Goal: Information Seeking & Learning: Learn about a topic

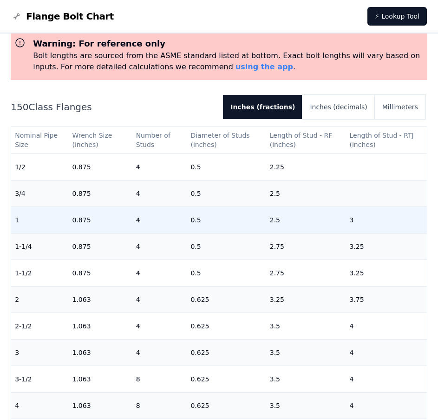
scroll to position [47, 0]
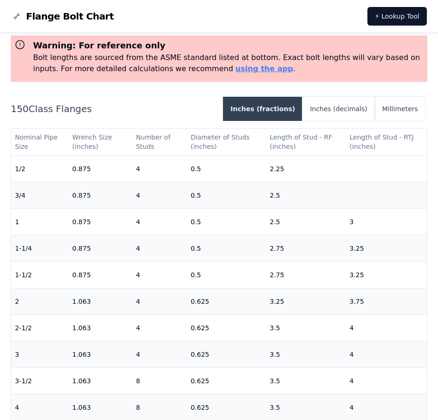
click at [287, 106] on button "Inches (fractions)" at bounding box center [263, 109] width 80 height 24
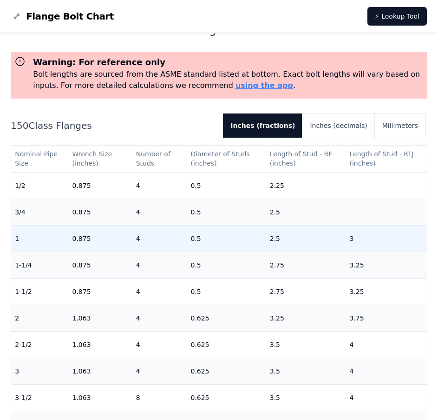
scroll to position [0, 0]
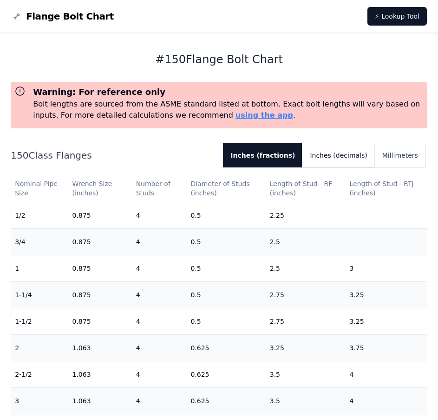
click at [350, 160] on button "Inches (decimals)" at bounding box center [339, 155] width 72 height 24
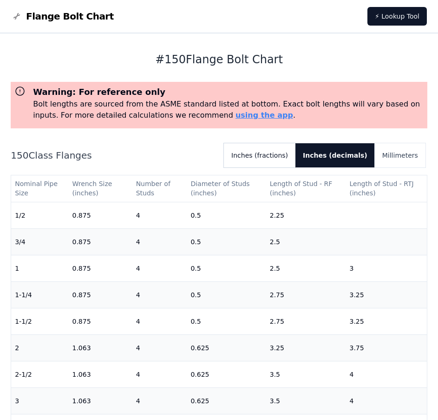
click at [285, 155] on button "Inches (fractions)" at bounding box center [260, 155] width 72 height 24
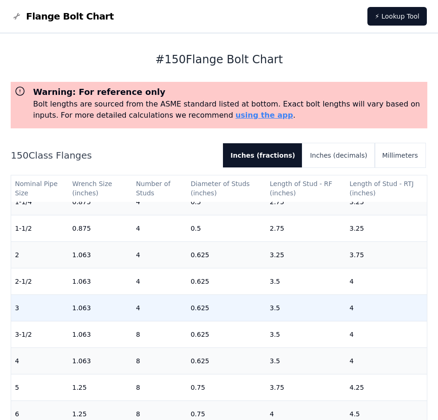
scroll to position [47, 0]
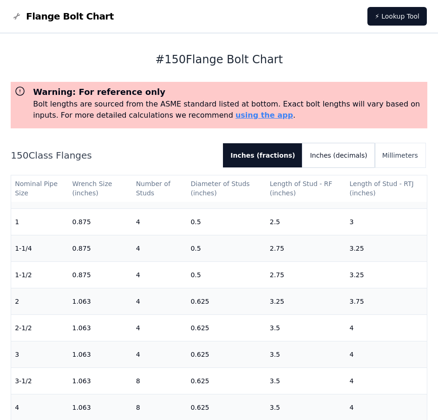
click at [364, 155] on button "Inches (decimals)" at bounding box center [339, 155] width 72 height 24
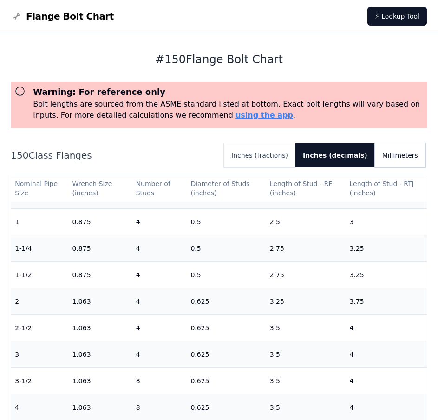
click at [412, 151] on button "Millimeters" at bounding box center [400, 155] width 51 height 24
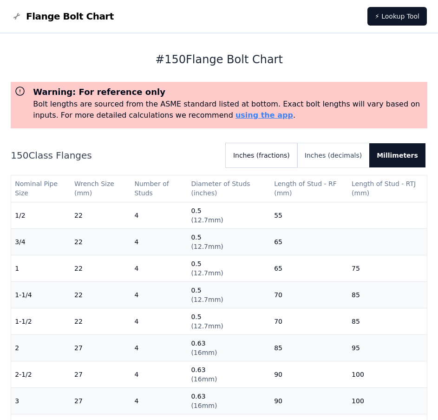
click at [278, 152] on button "Inches (fractions)" at bounding box center [262, 155] width 72 height 24
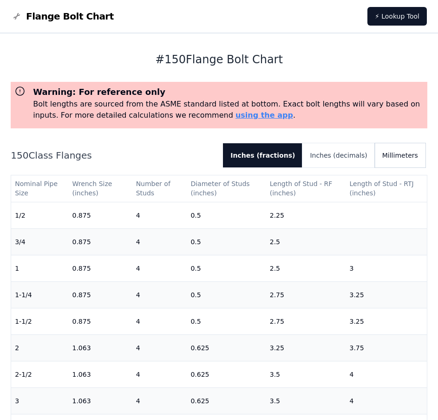
click at [402, 158] on button "Millimeters" at bounding box center [400, 155] width 51 height 24
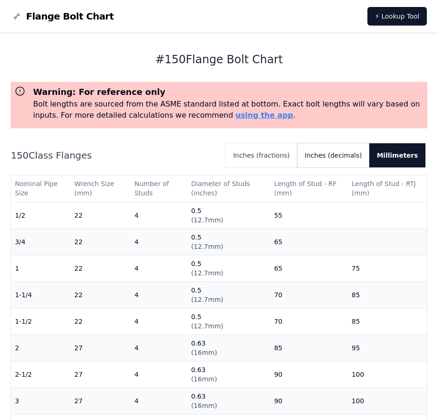
click at [344, 151] on button "Inches (decimals)" at bounding box center [334, 155] width 72 height 24
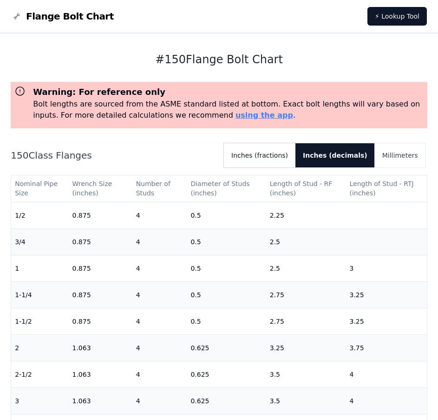
click at [296, 150] on button "Inches (fractions)" at bounding box center [260, 155] width 72 height 24
